Goal: Navigation & Orientation: Find specific page/section

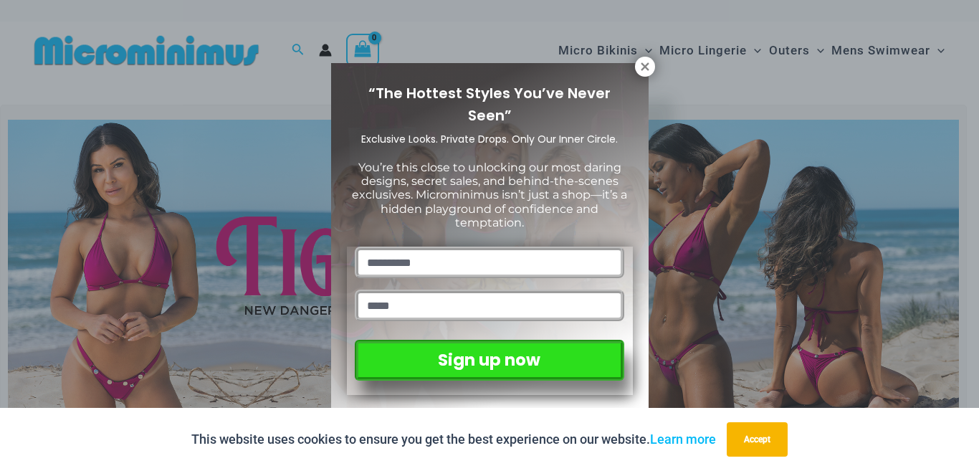
click at [682, 337] on div "“The Hottest Styles You’ve Never Seen” Exclusive Looks. Private Drops. Only Our…" at bounding box center [489, 235] width 979 height 471
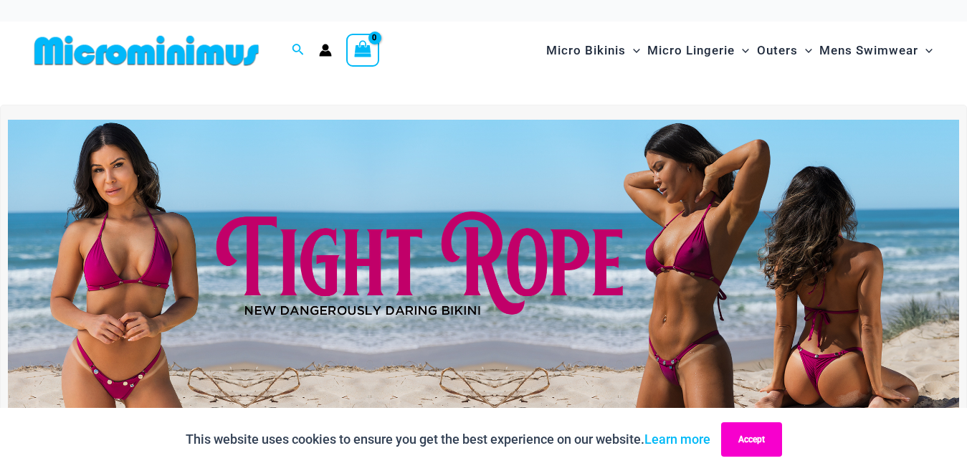
click at [754, 434] on button "Accept" at bounding box center [751, 439] width 61 height 34
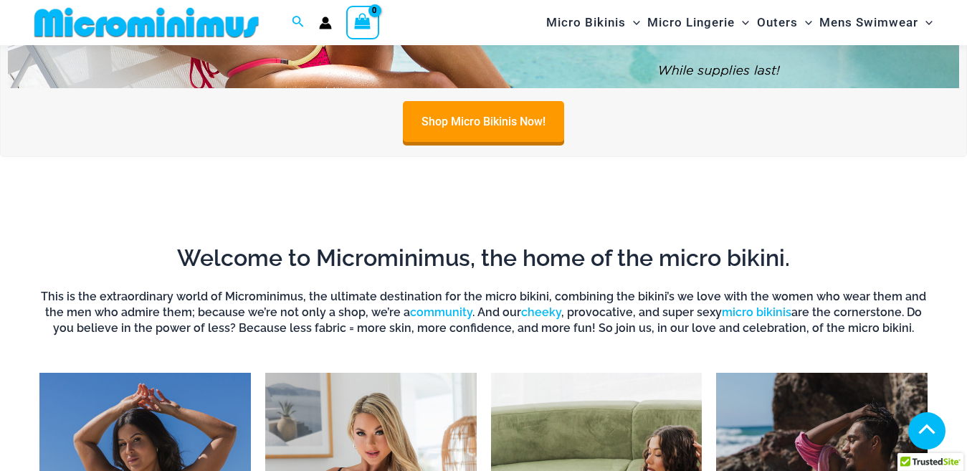
scroll to position [489, 0]
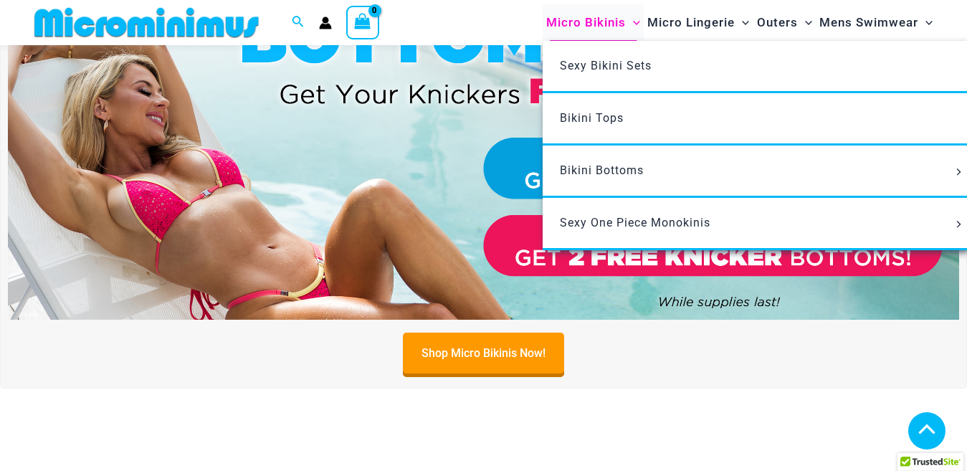
click at [571, 19] on span "Micro Bikinis" at bounding box center [586, 22] width 80 height 37
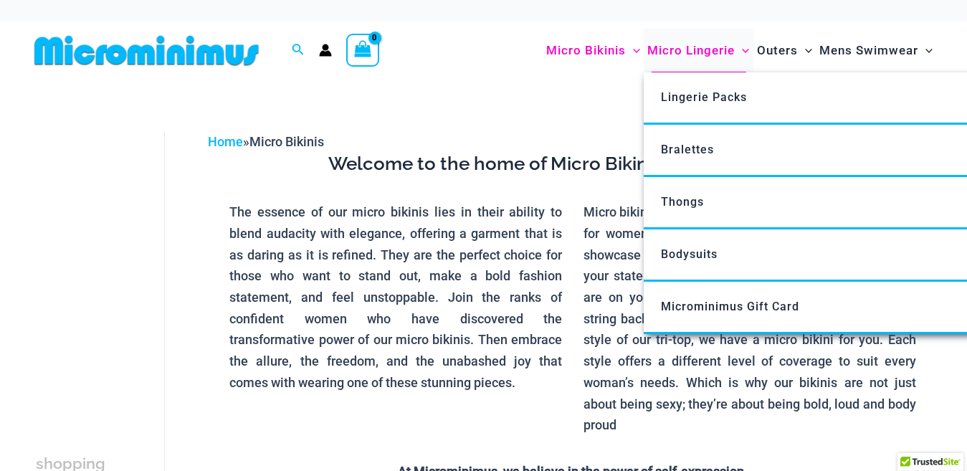
click at [678, 52] on span "Micro Lingerie" at bounding box center [690, 50] width 87 height 37
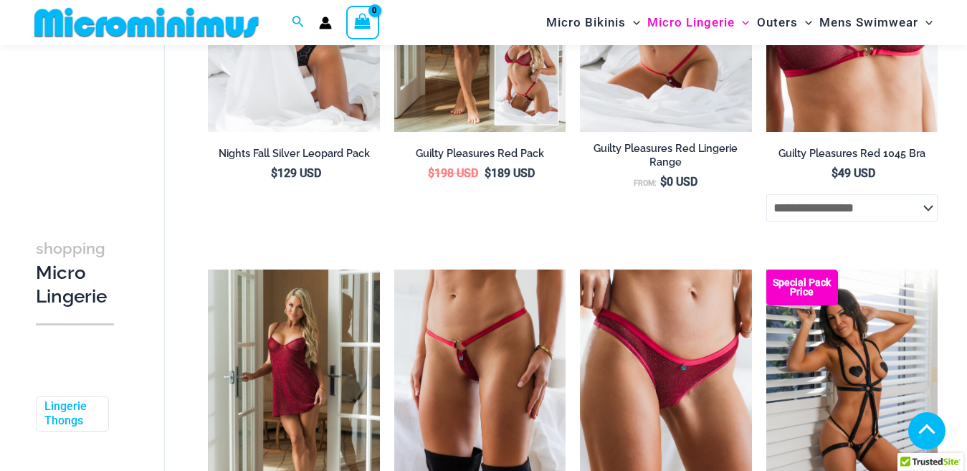
scroll to position [417, 0]
